Goal: Information Seeking & Learning: Learn about a topic

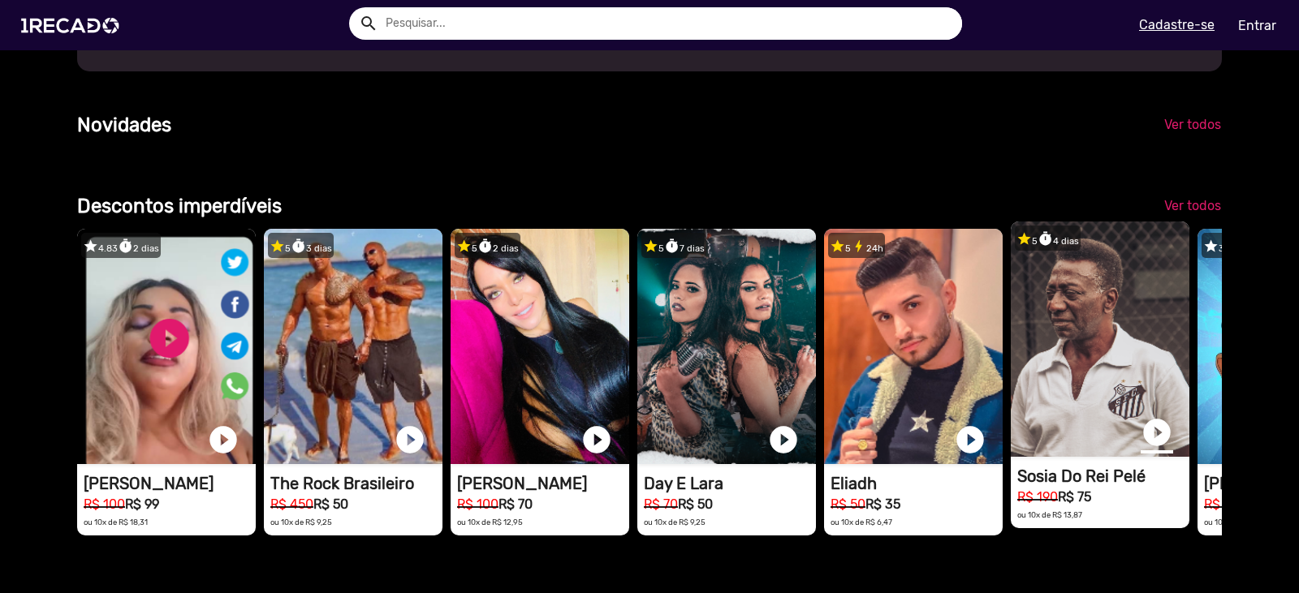
click at [1164, 449] on link "play_circle_filled" at bounding box center [1157, 432] width 32 height 32
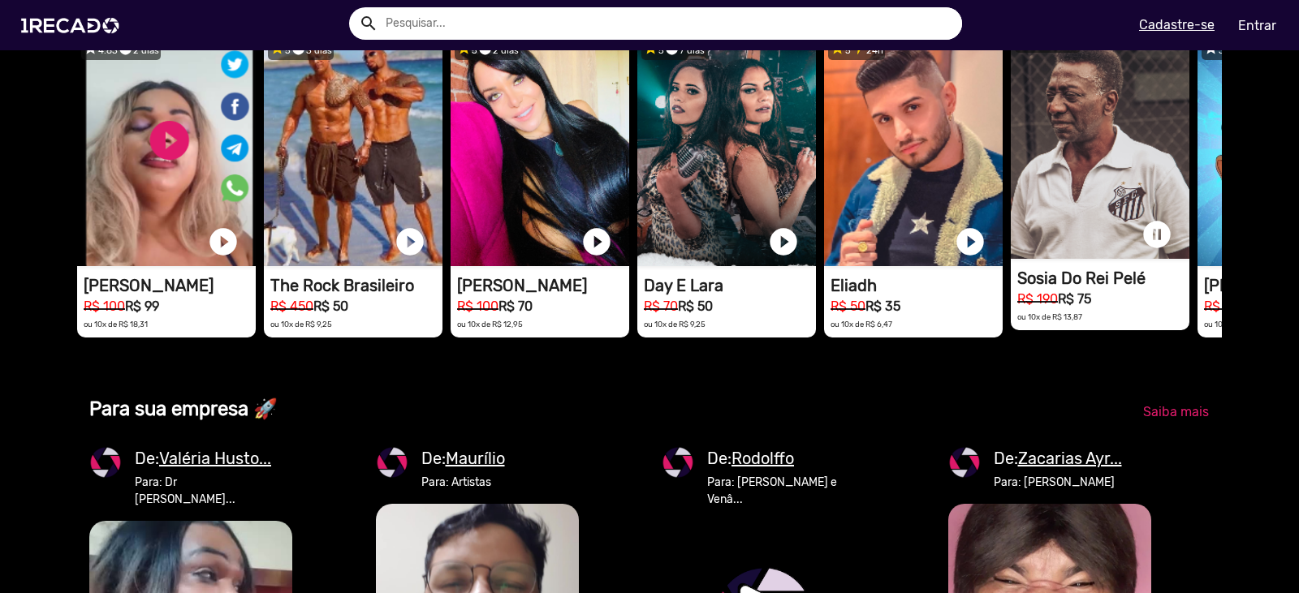
scroll to position [1516, 0]
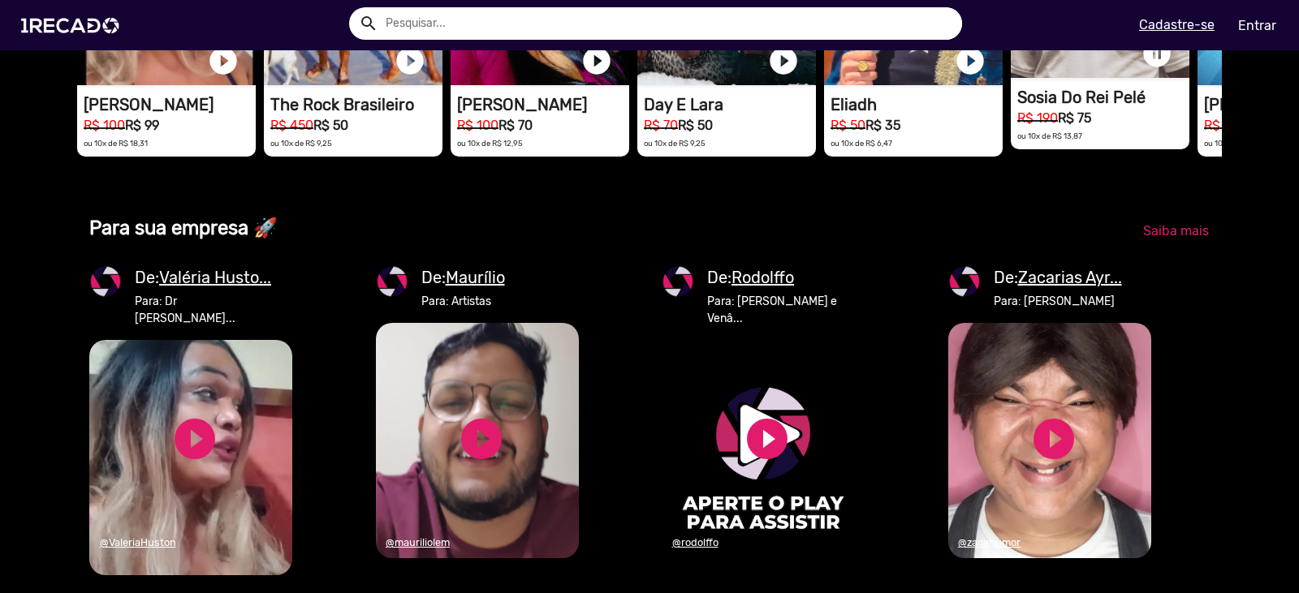
drag, startPoint x: 1150, startPoint y: 91, endPoint x: 1147, endPoint y: 114, distance: 23.8
click at [1150, 70] on link "pause_circle" at bounding box center [1157, 53] width 32 height 32
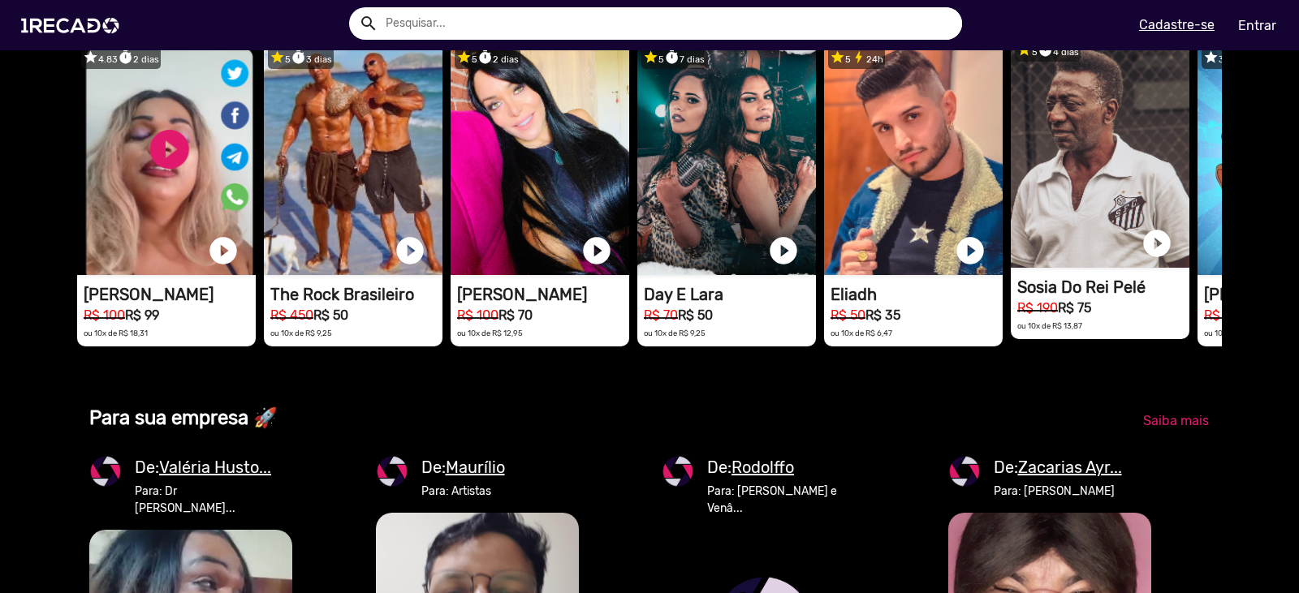
scroll to position [1137, 0]
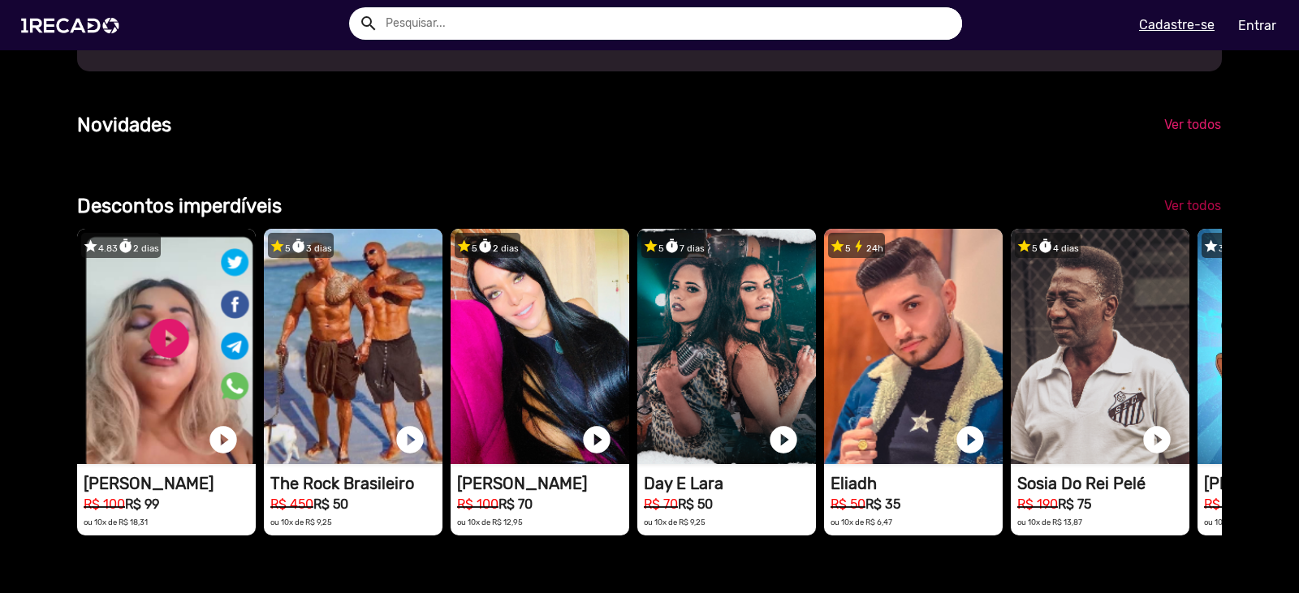
click at [1173, 214] on span "Ver todos" at bounding box center [1192, 205] width 57 height 15
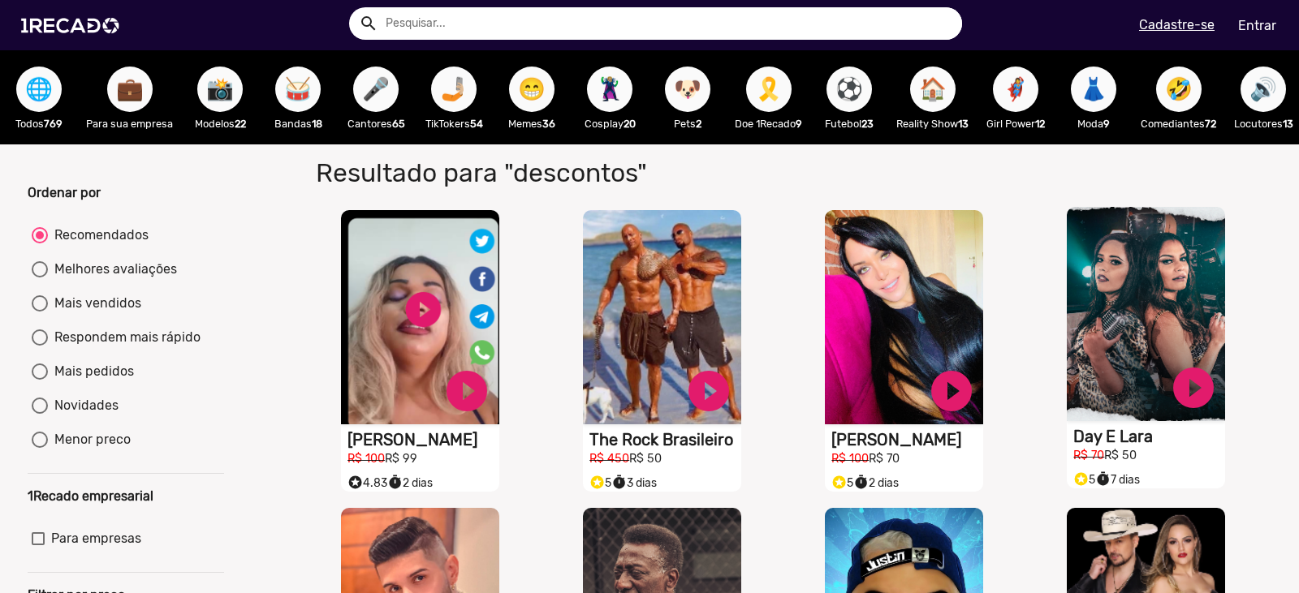
drag, startPoint x: 1133, startPoint y: 229, endPoint x: 1095, endPoint y: 222, distance: 38.7
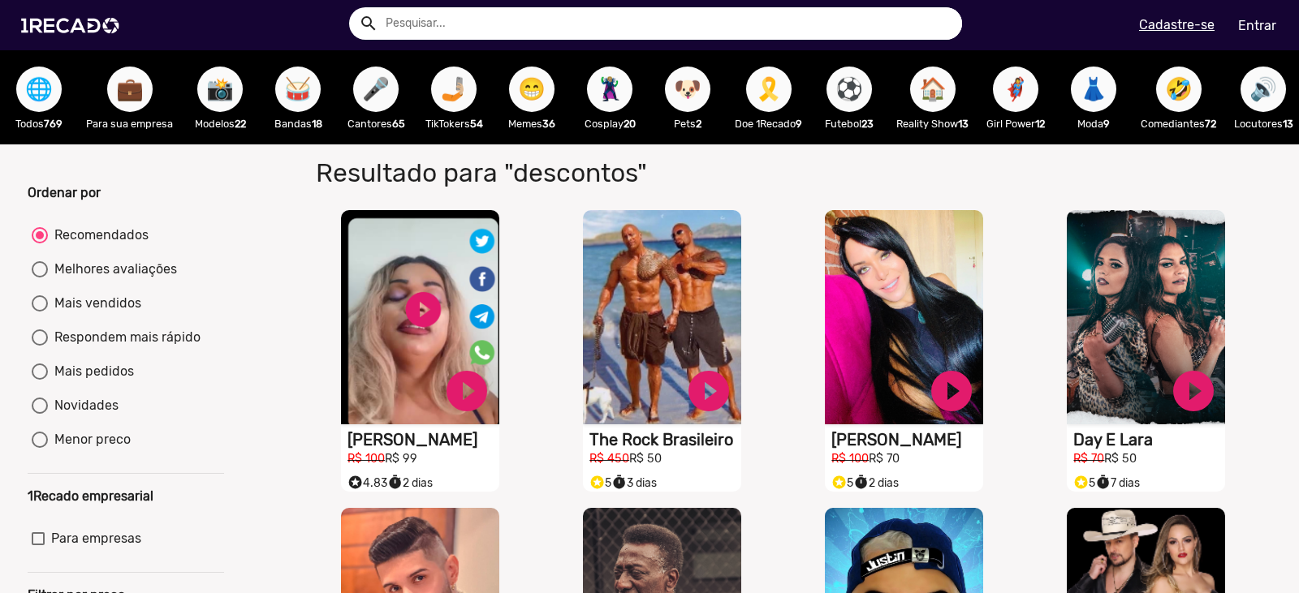
drag, startPoint x: 1095, startPoint y: 222, endPoint x: 794, endPoint y: 187, distance: 303.3
click at [794, 187] on h1 "Resultado para "descontos"" at bounding box center [622, 172] width 637 height 31
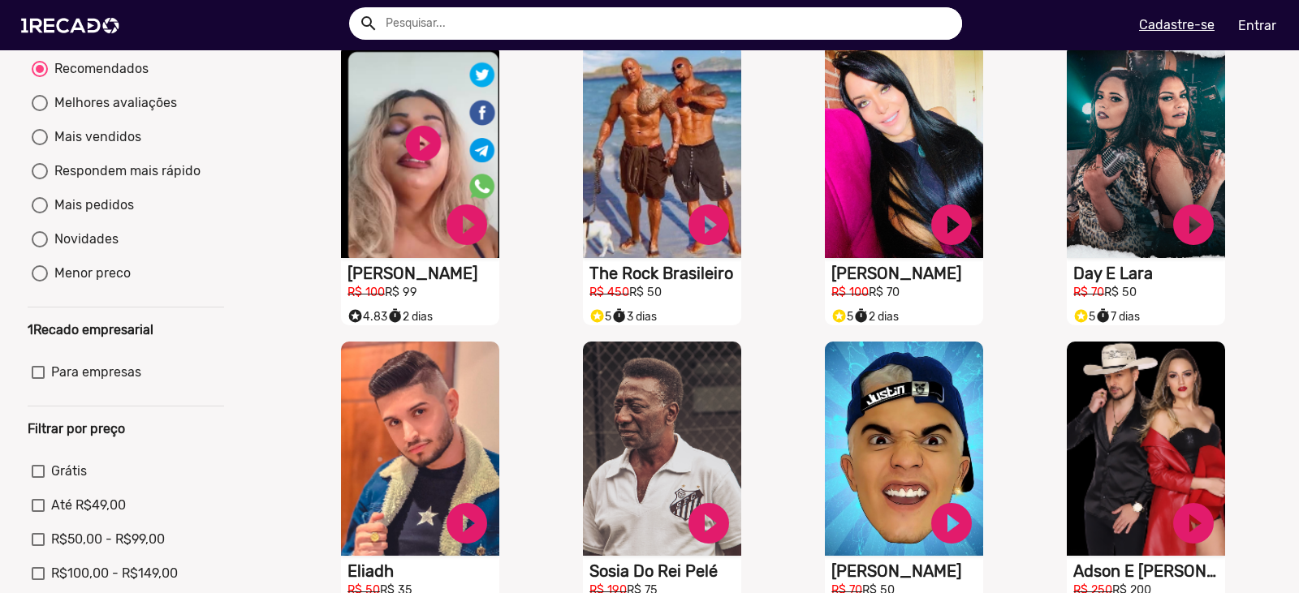
scroll to position [164, 0]
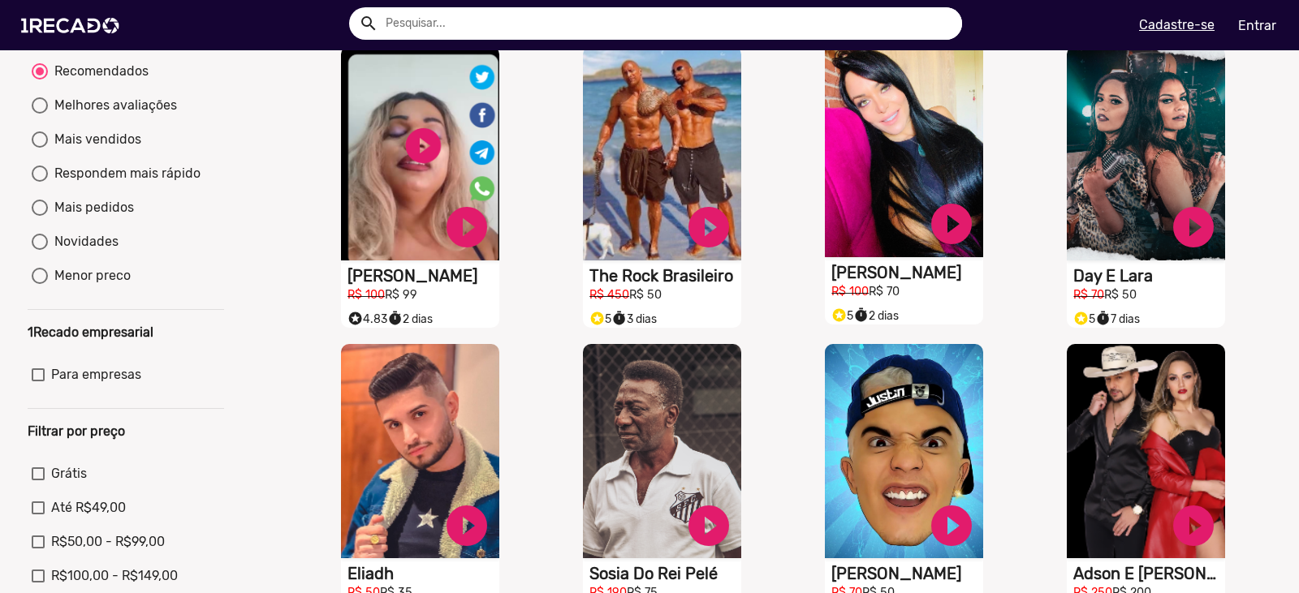
click at [878, 257] on video "S1RECADO vídeos dedicados para fãs e empresas" at bounding box center [904, 150] width 158 height 214
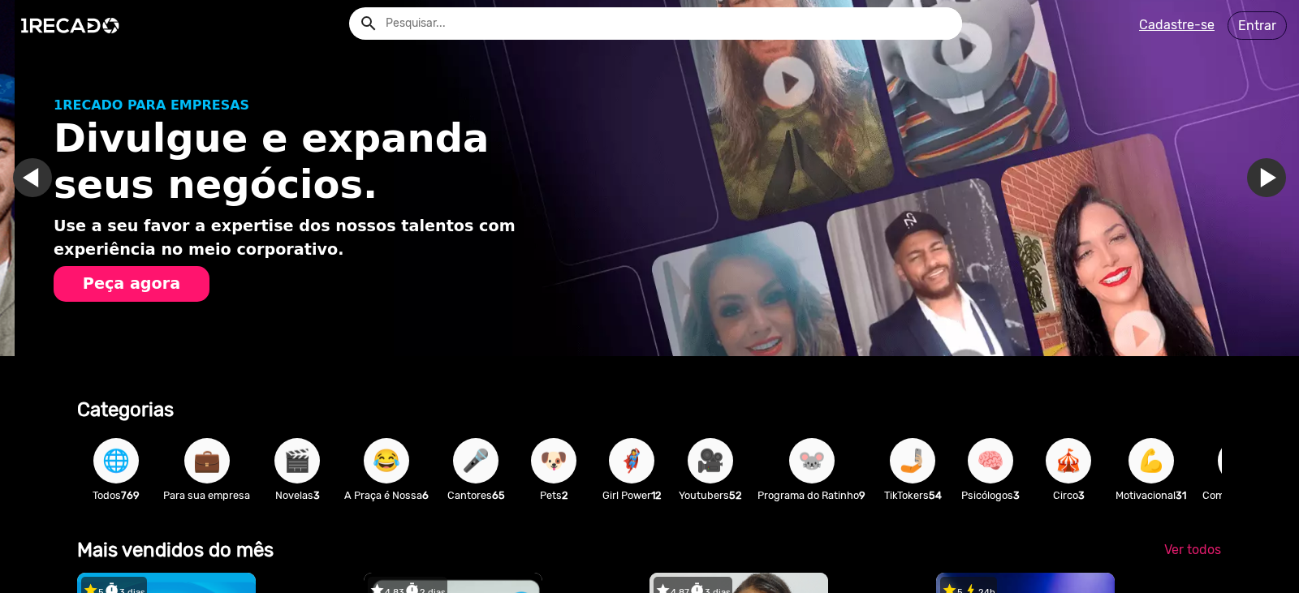
scroll to position [0, 1287]
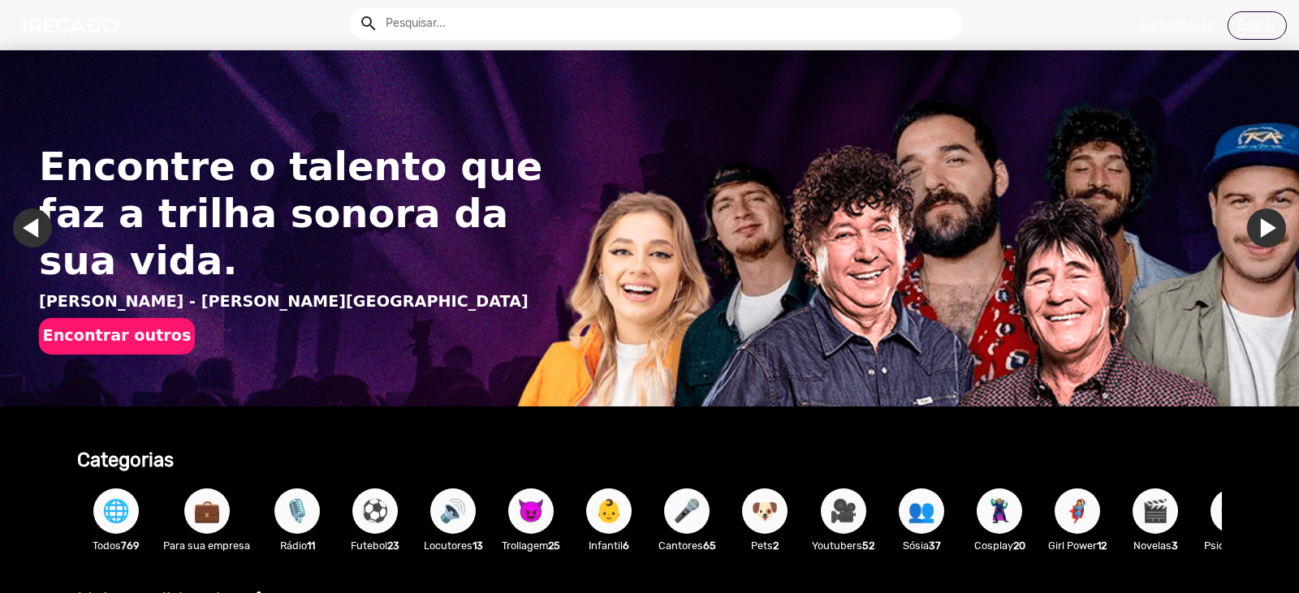
click at [109, 510] on span "🌐" at bounding box center [116, 511] width 28 height 45
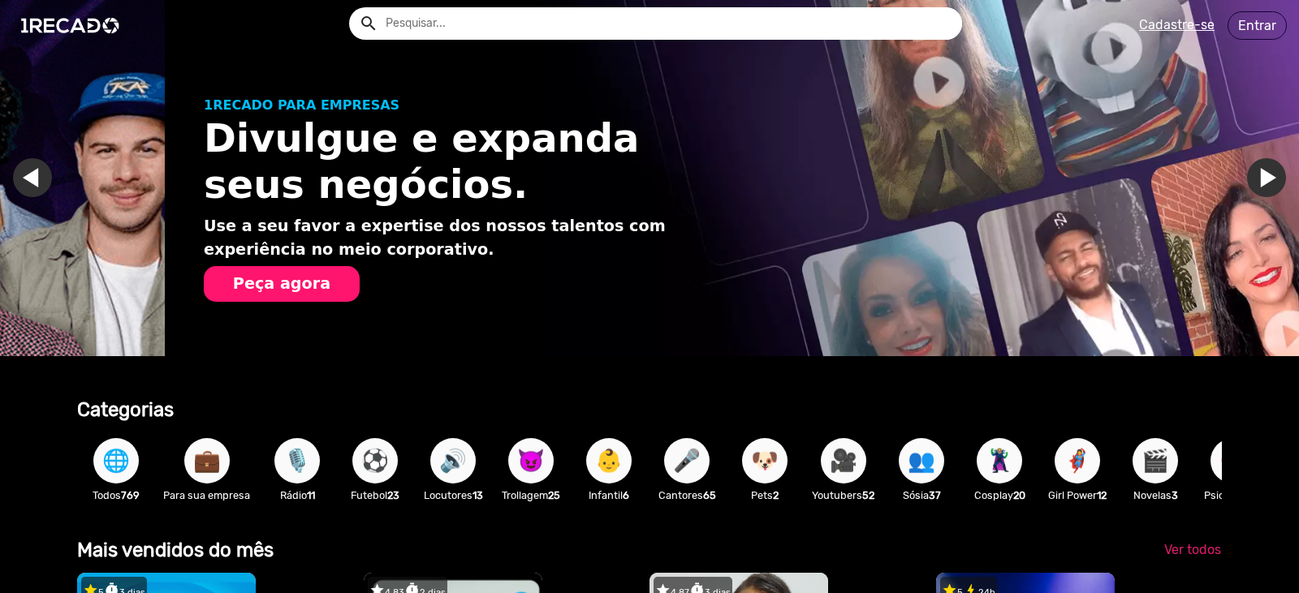
click at [120, 464] on span "🌐" at bounding box center [116, 460] width 28 height 45
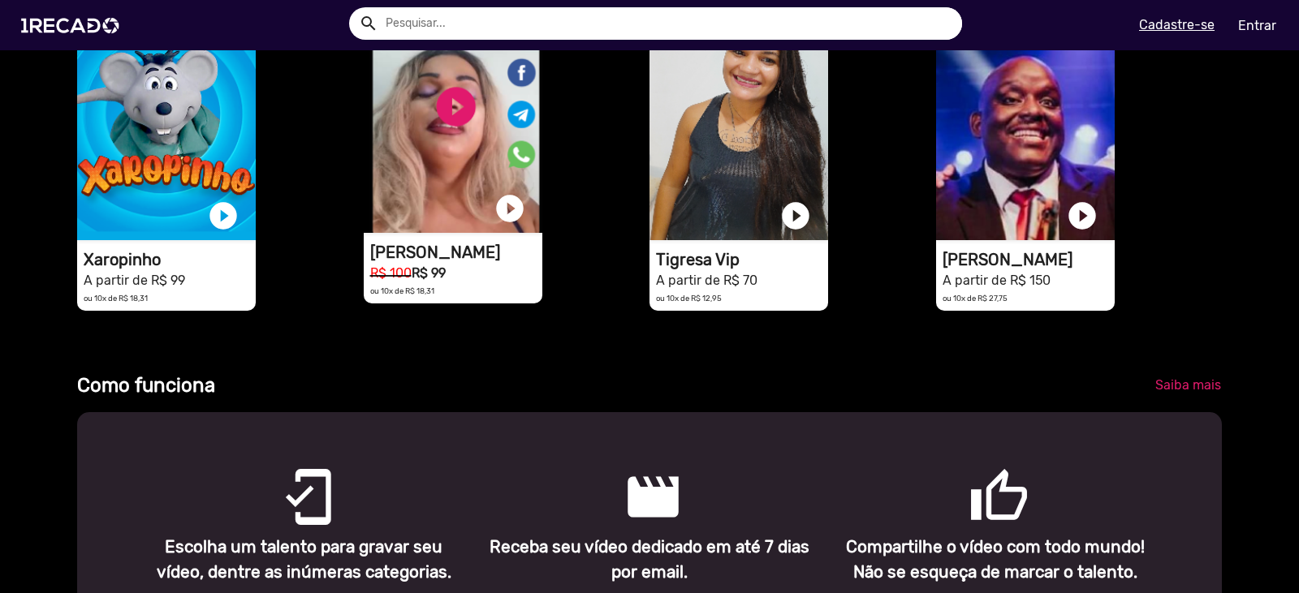
scroll to position [379, 0]
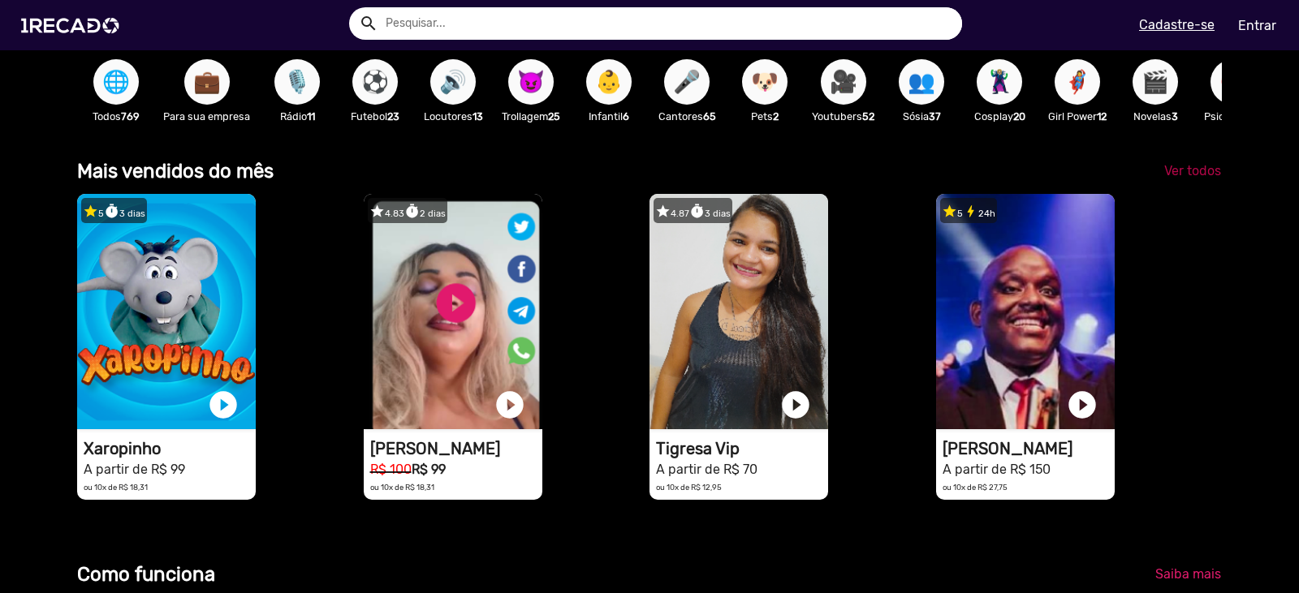
click at [1197, 179] on span "Ver todos" at bounding box center [1192, 170] width 57 height 15
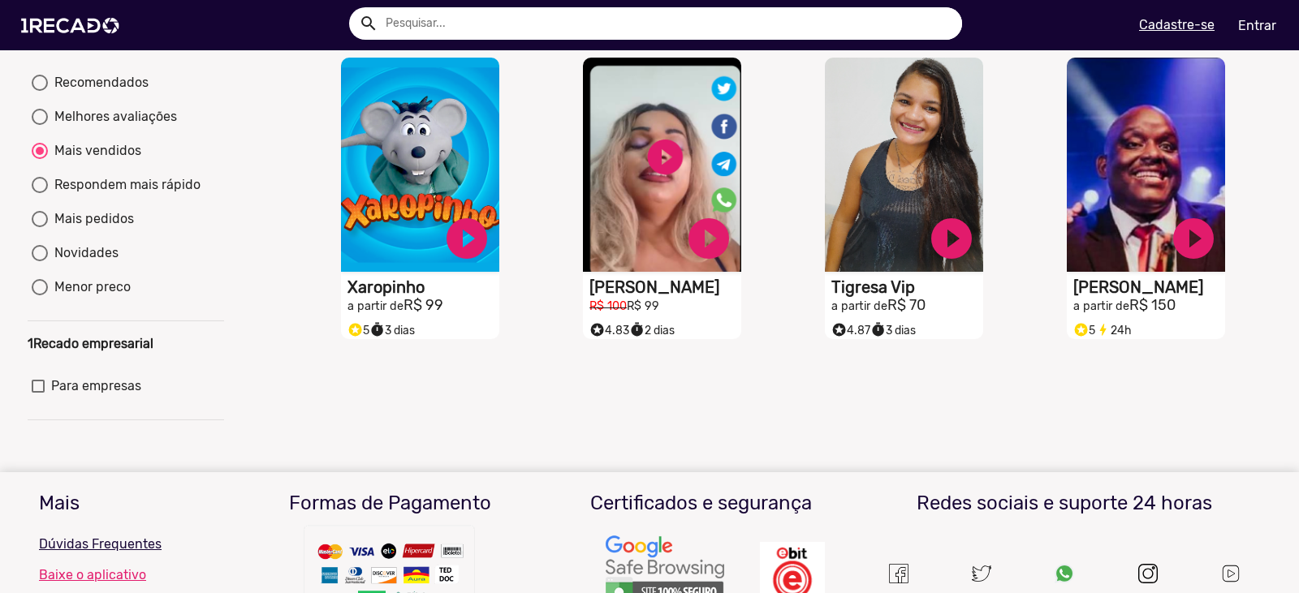
scroll to position [189, 0]
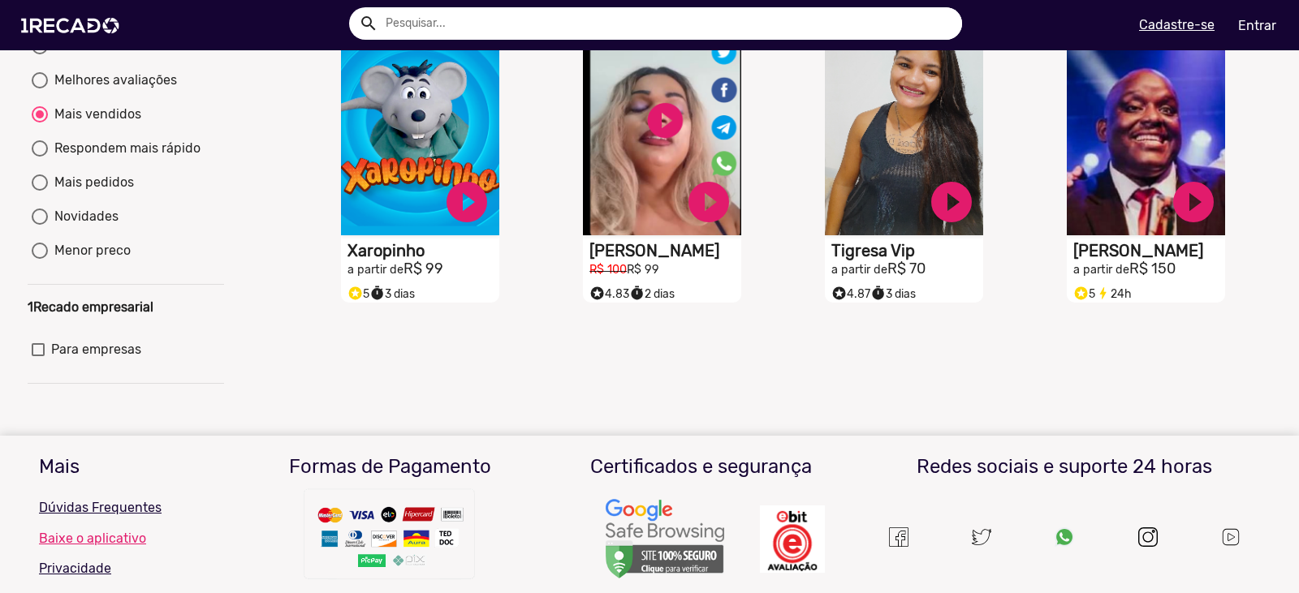
click at [67, 157] on div "Respondem mais rápido" at bounding box center [124, 148] width 153 height 19
click at [40, 157] on input "Respondem mais rápido" at bounding box center [39, 157] width 1 height 1
radio input "true"
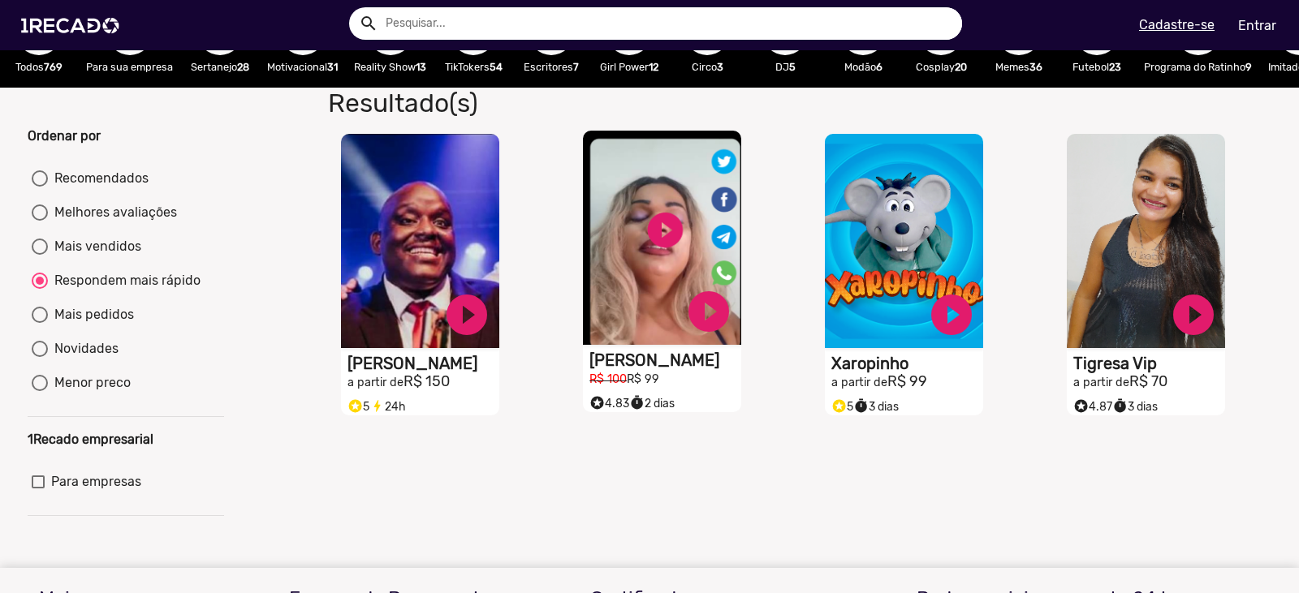
scroll to position [0, 0]
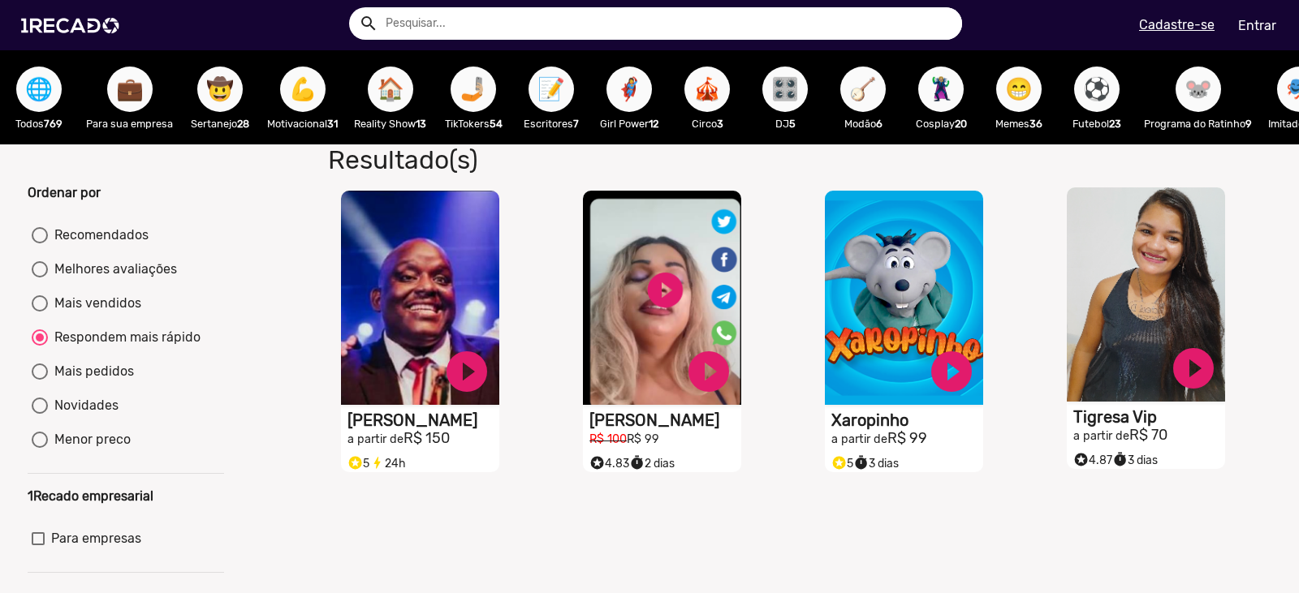
click at [1128, 319] on video "S1RECADO vídeos dedicados para fãs e empresas" at bounding box center [1146, 295] width 158 height 214
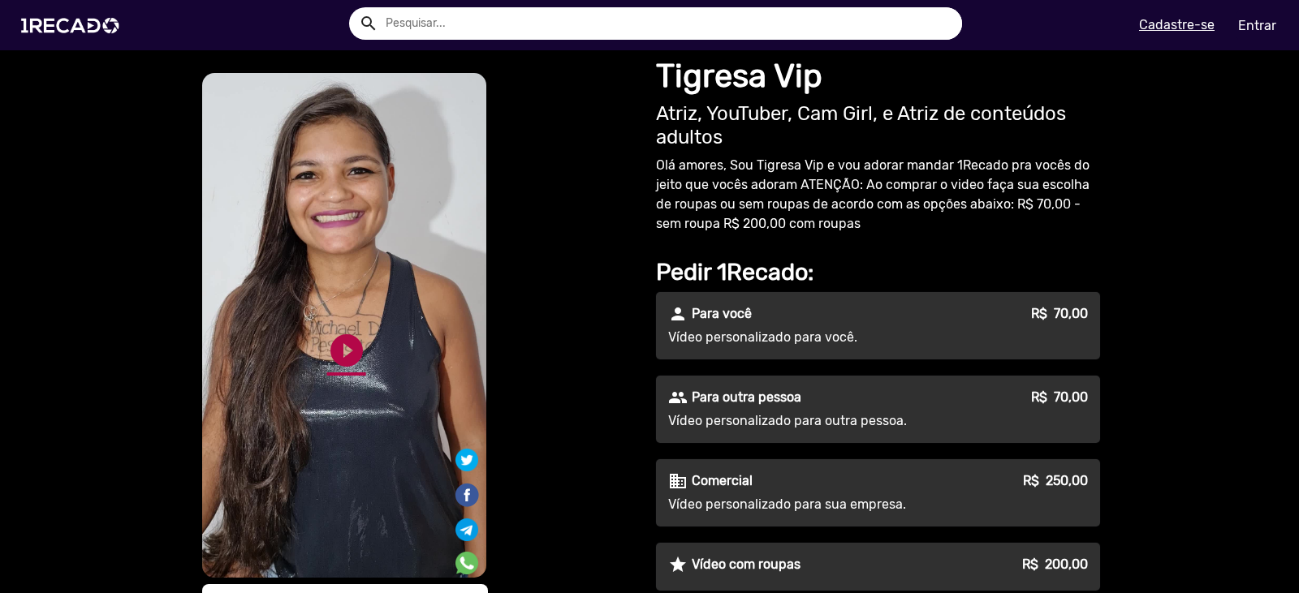
click at [344, 356] on link "play_circle_filled" at bounding box center [346, 350] width 39 height 39
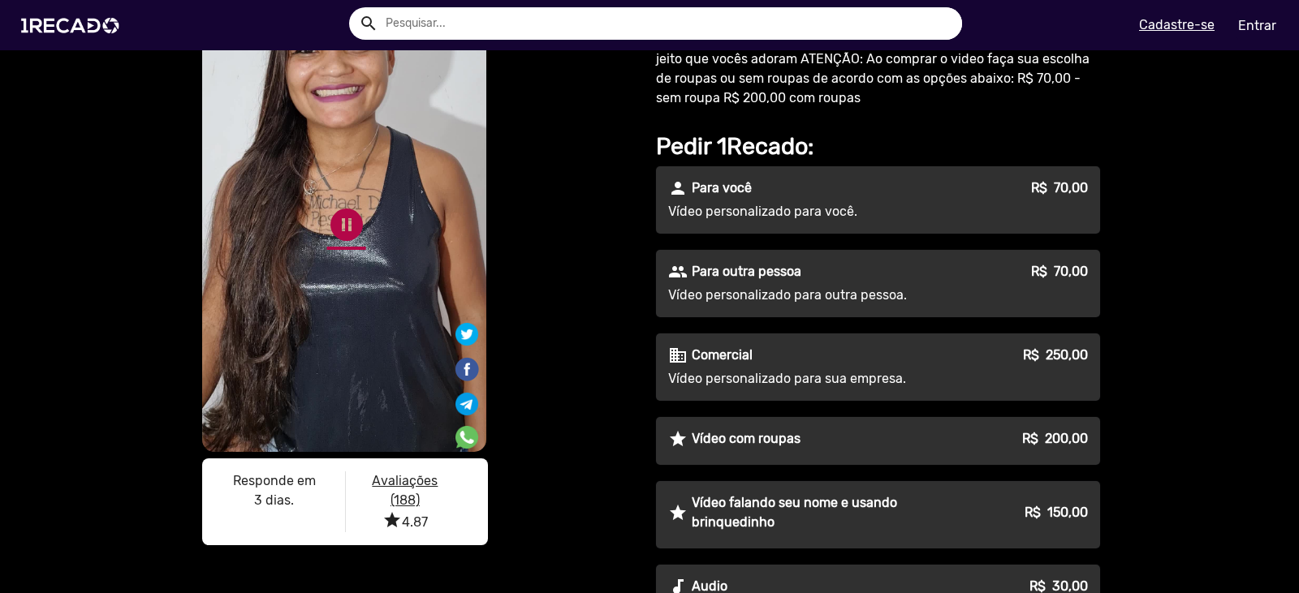
scroll to position [189, 0]
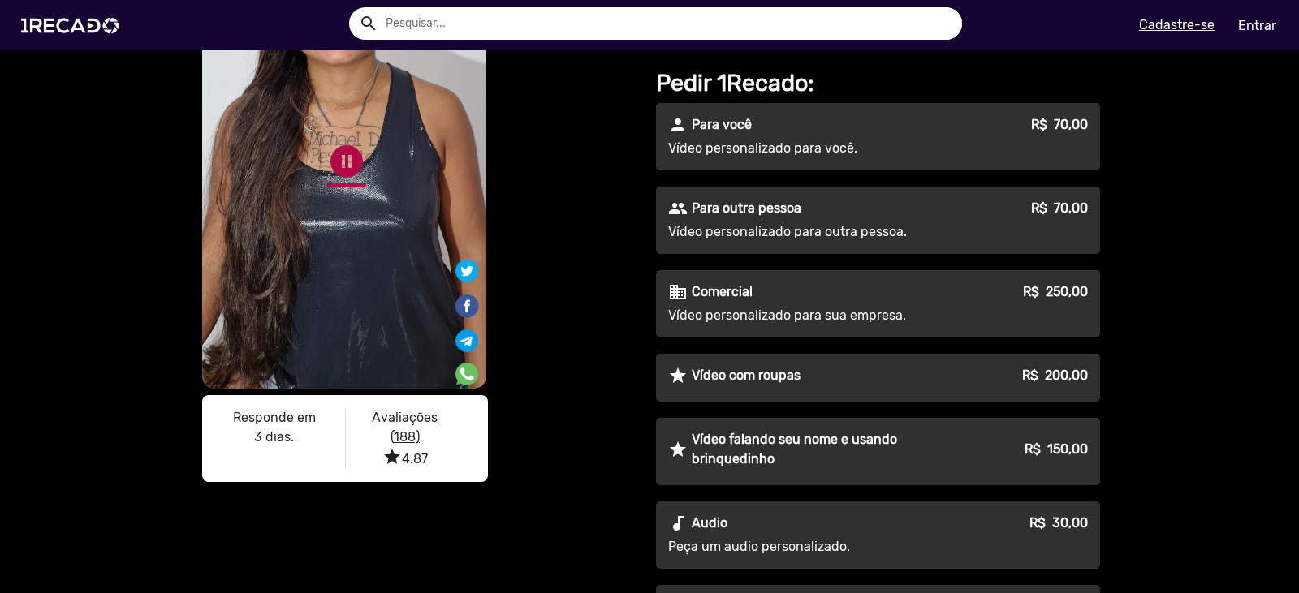
click at [335, 172] on link "pause_circle" at bounding box center [346, 161] width 39 height 39
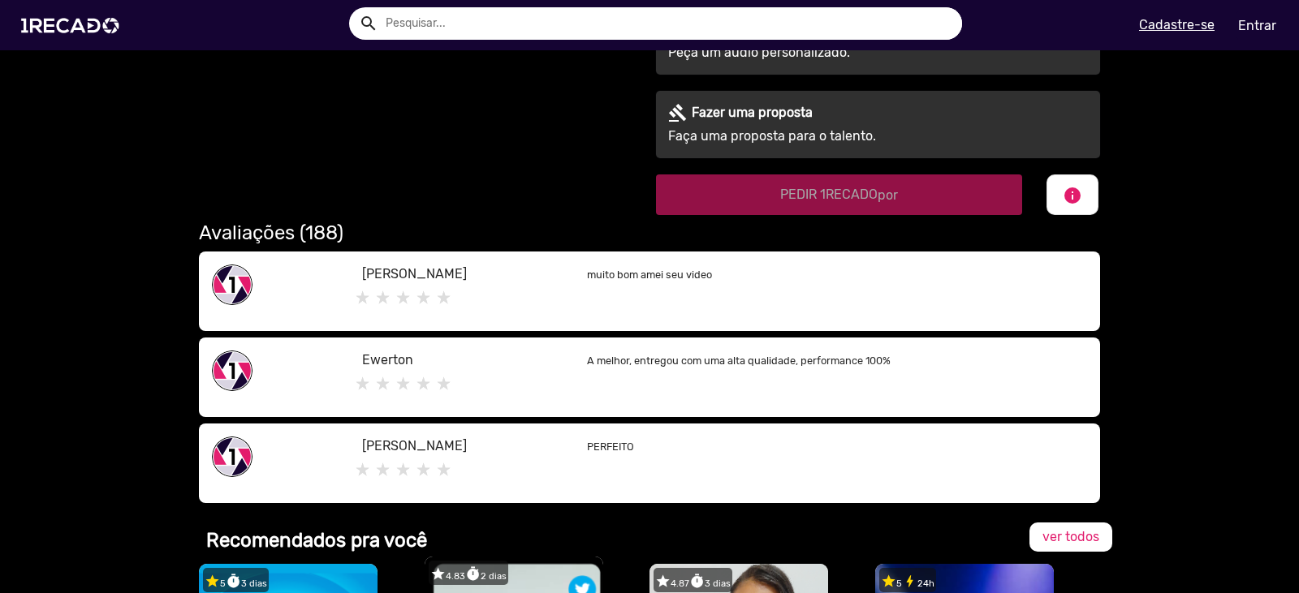
scroll to position [274, 0]
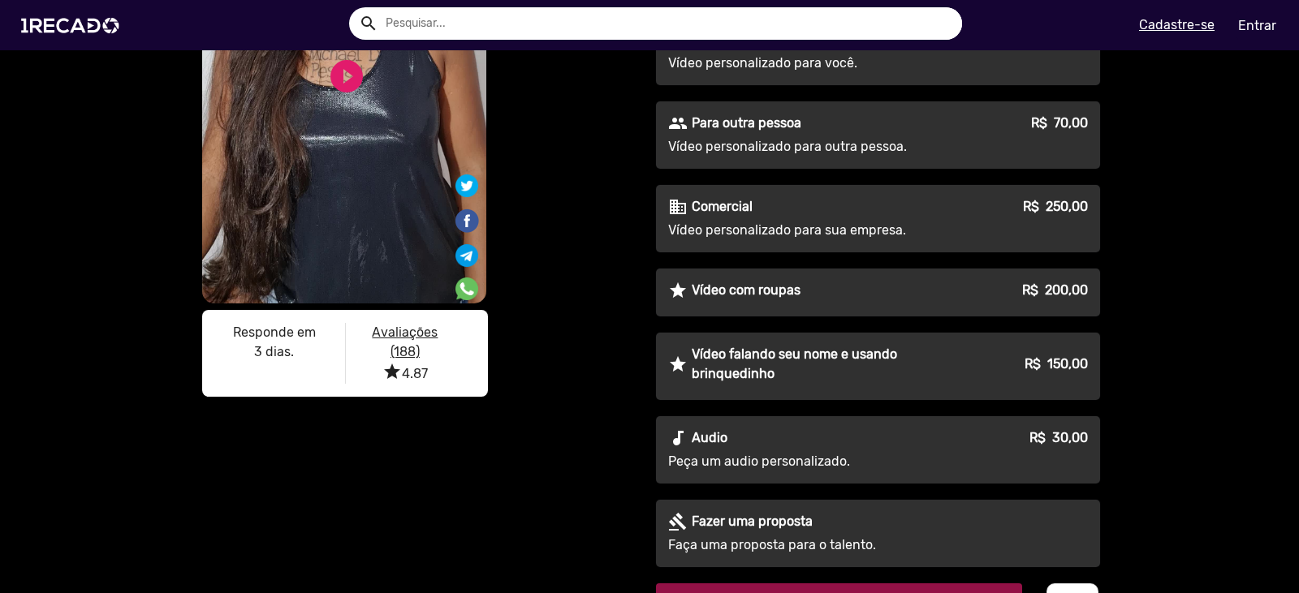
click at [757, 349] on p "Vídeo falando seu nome e usando brinquedinho" at bounding box center [827, 364] width 270 height 39
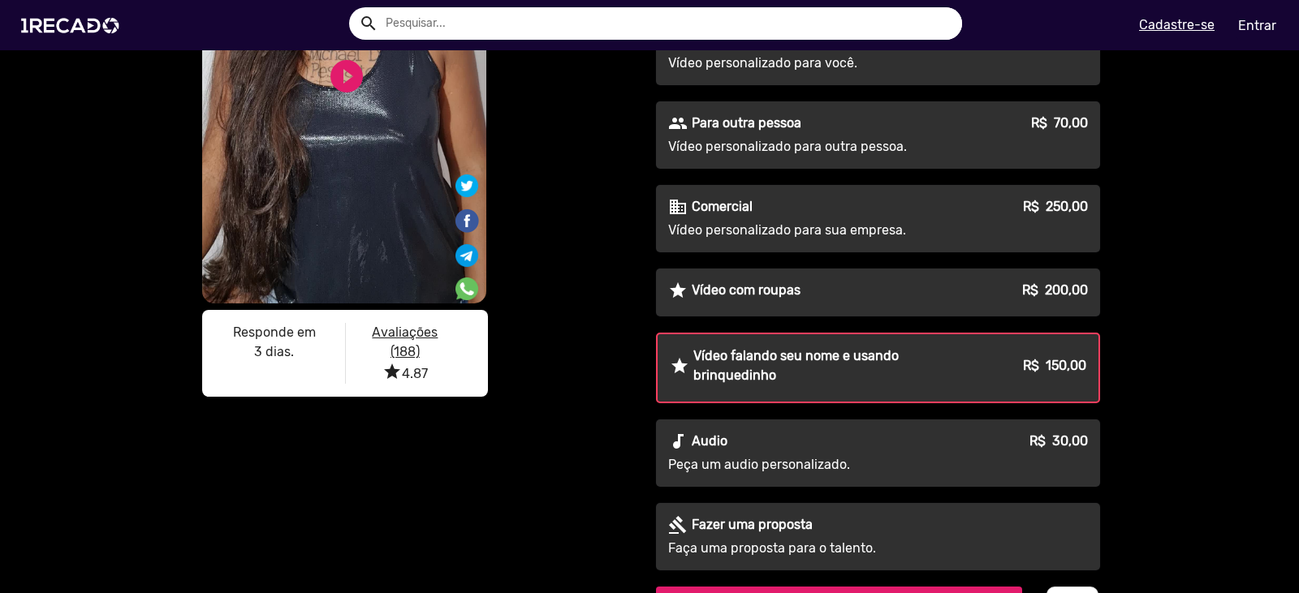
click at [753, 354] on p "Vídeo falando seu nome e usando brinquedinho" at bounding box center [827, 366] width 268 height 39
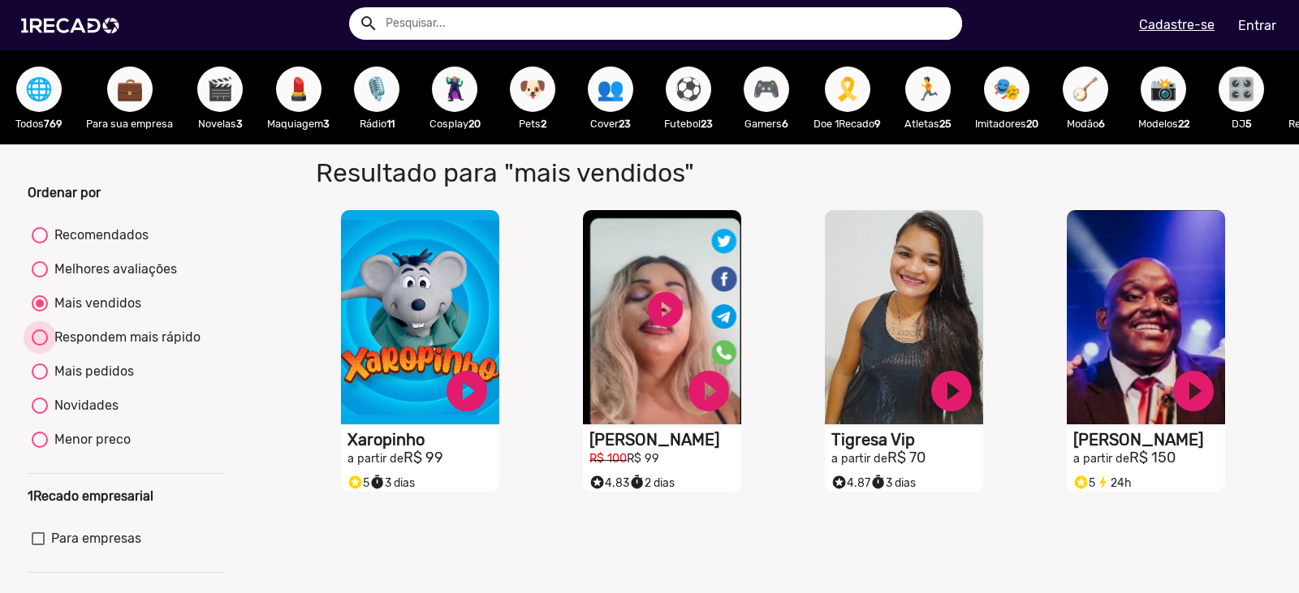
click at [97, 347] on div "Respondem mais rápido" at bounding box center [124, 337] width 153 height 19
click at [40, 347] on input "Respondem mais rápido" at bounding box center [39, 346] width 1 height 1
radio input "true"
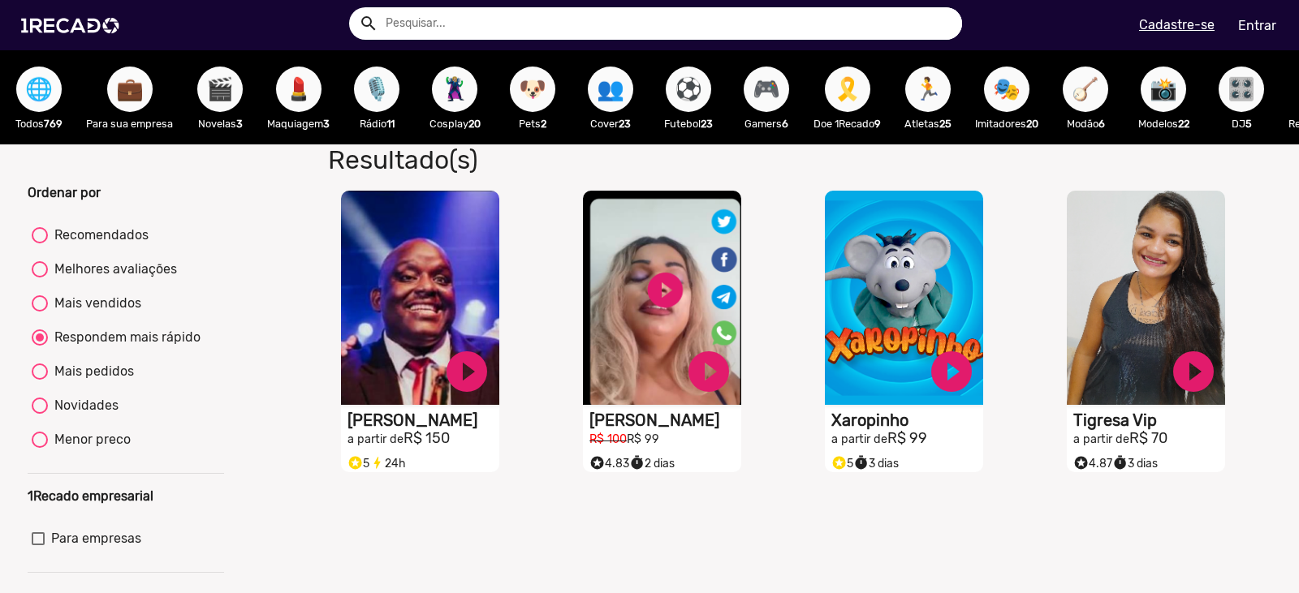
click at [53, 105] on span "🌐" at bounding box center [39, 89] width 28 height 45
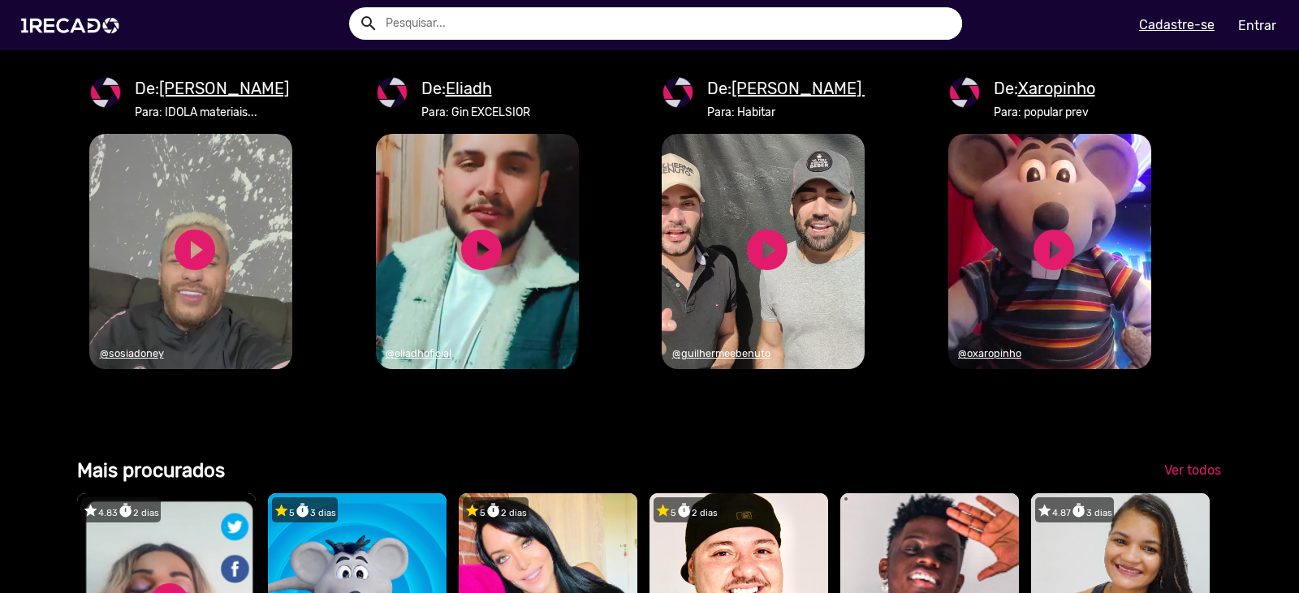
scroll to position [2084, 0]
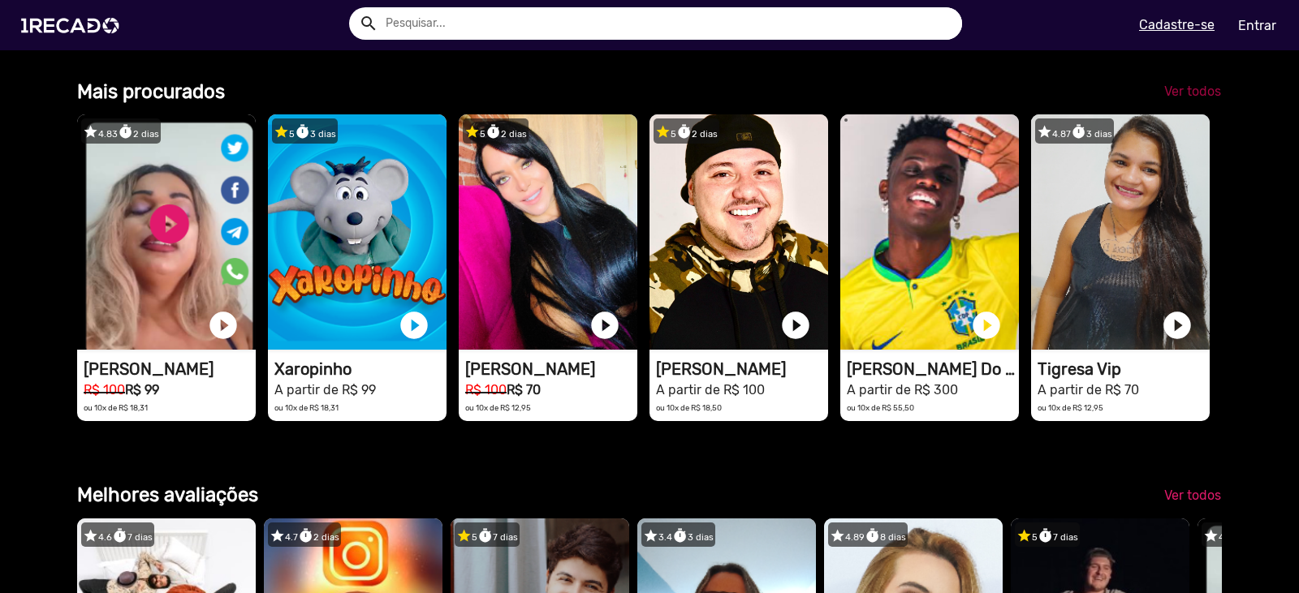
click at [1189, 99] on span "Ver todos" at bounding box center [1192, 91] width 57 height 15
